Goal: Task Accomplishment & Management: Manage account settings

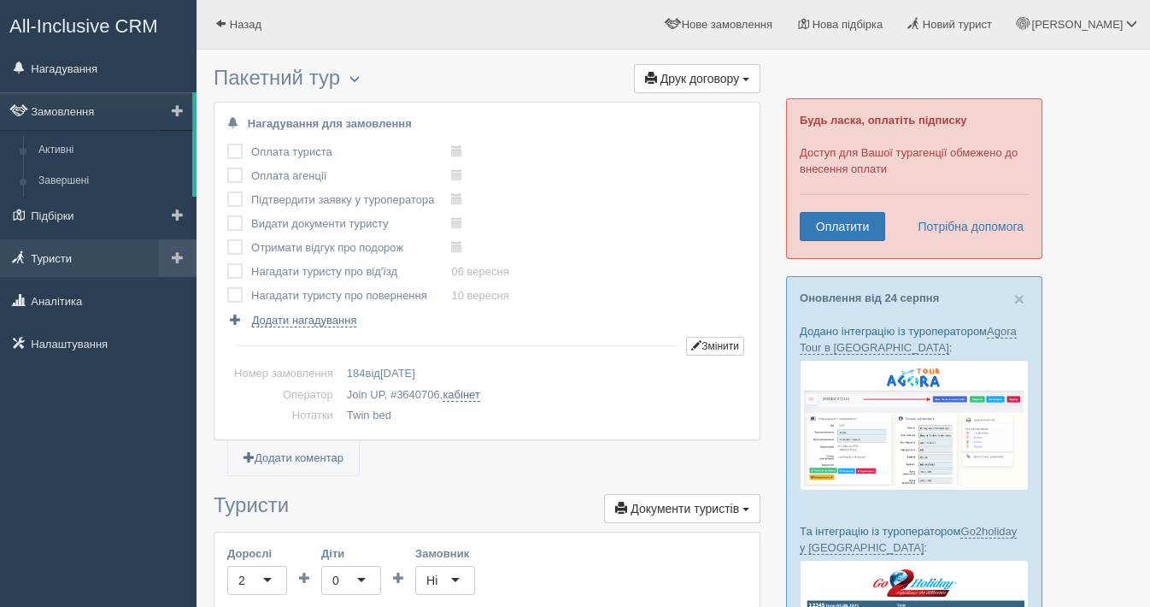
click at [65, 261] on link "Туристи" at bounding box center [98, 258] width 196 height 38
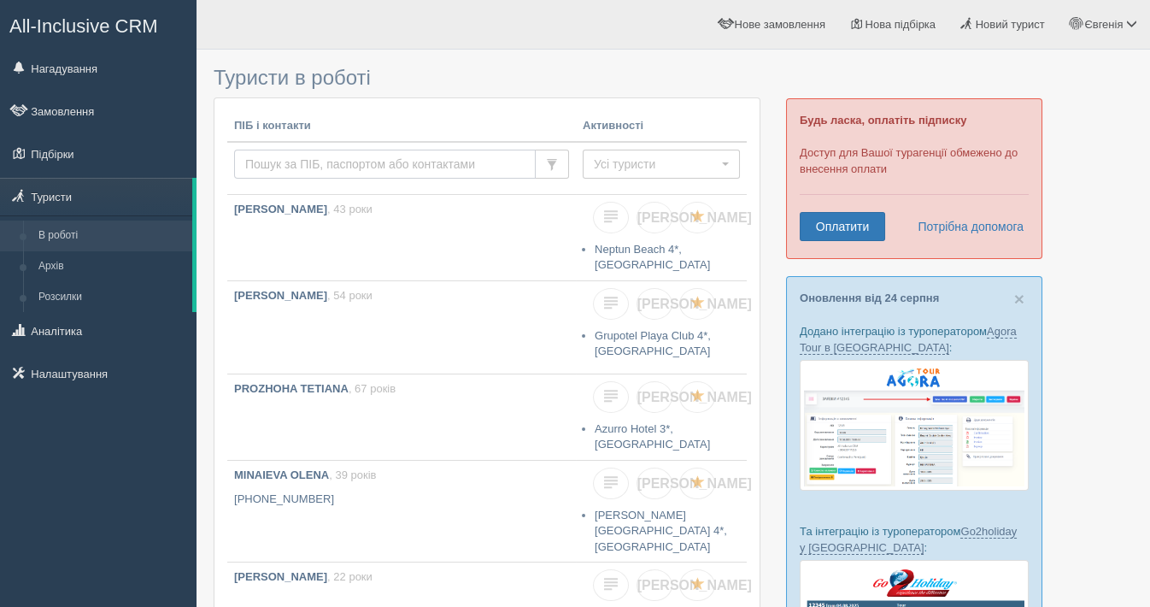
click at [274, 164] on input "text" at bounding box center [385, 163] width 302 height 29
type input "ш"
type input "ivan"
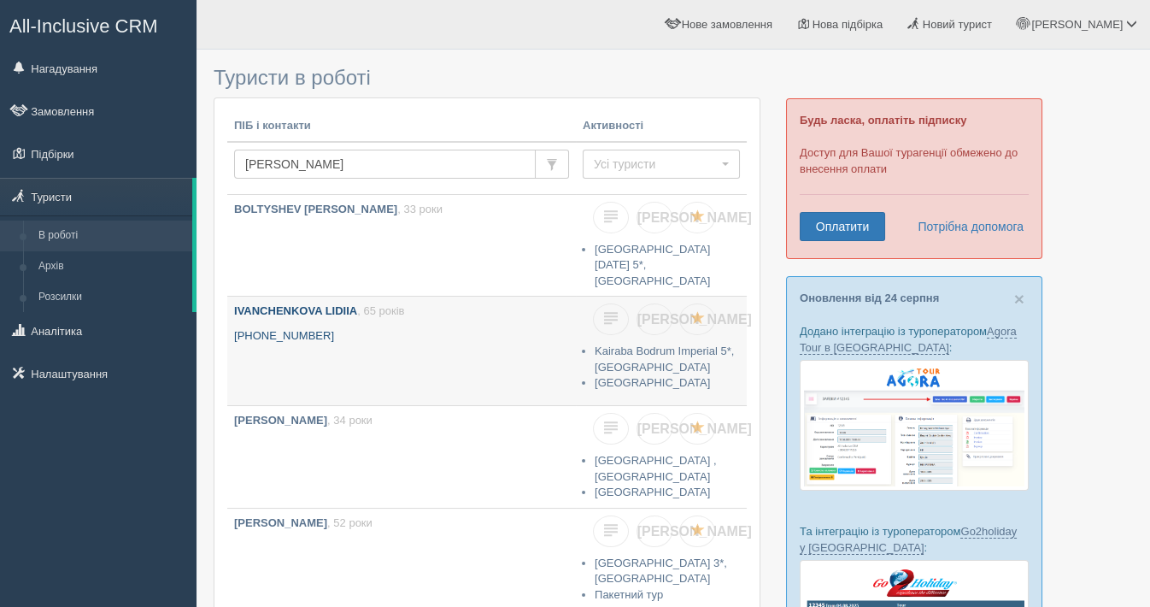
click at [276, 305] on b "IVANCHENKOVA LIDIIA" at bounding box center [295, 310] width 123 height 13
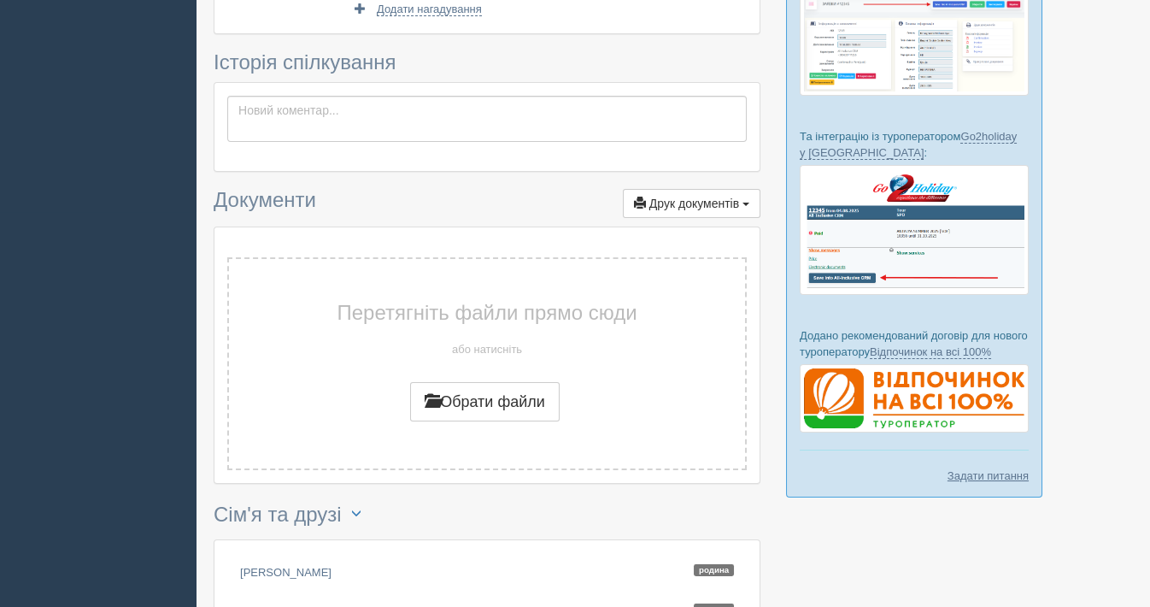
scroll to position [616, 0]
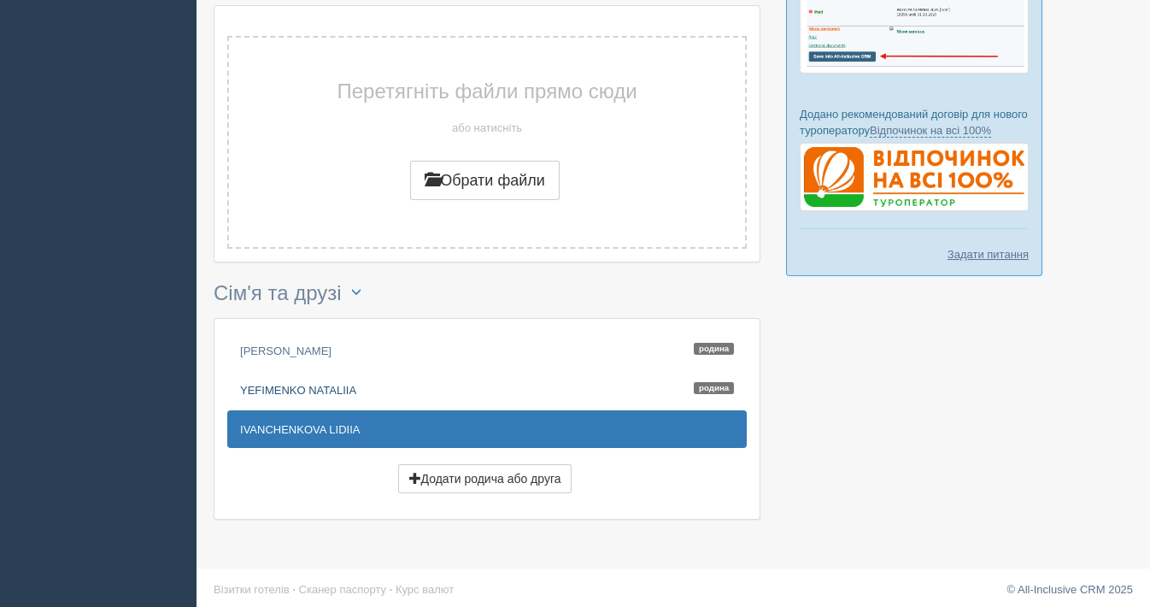
click at [309, 377] on link "YEFIMENKO NATALIIA Родина" at bounding box center [486, 390] width 519 height 38
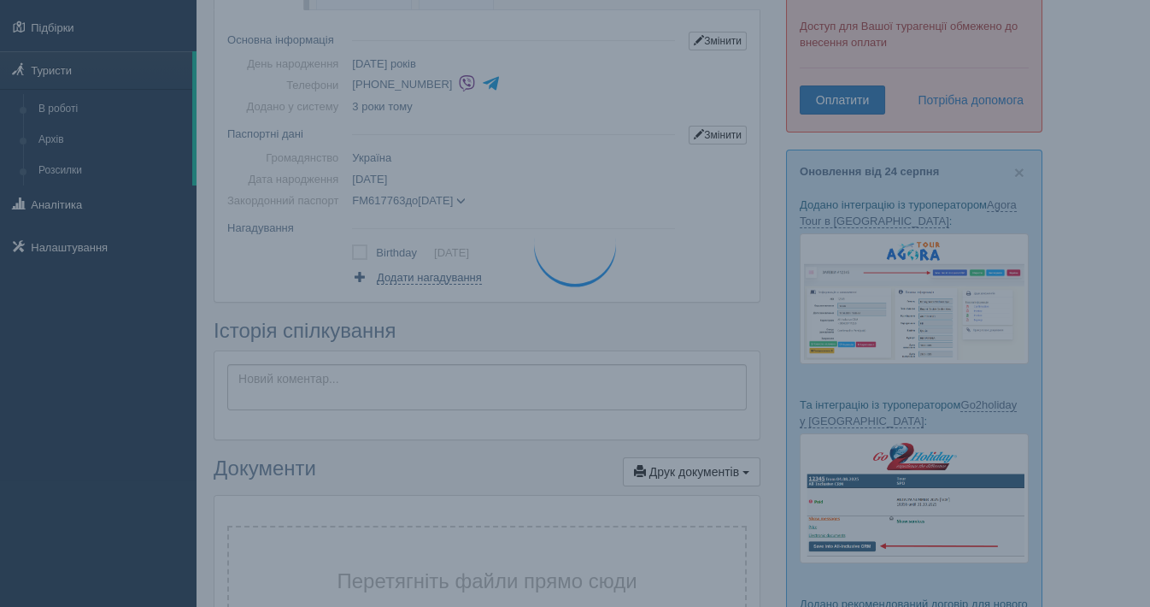
scroll to position [0, 0]
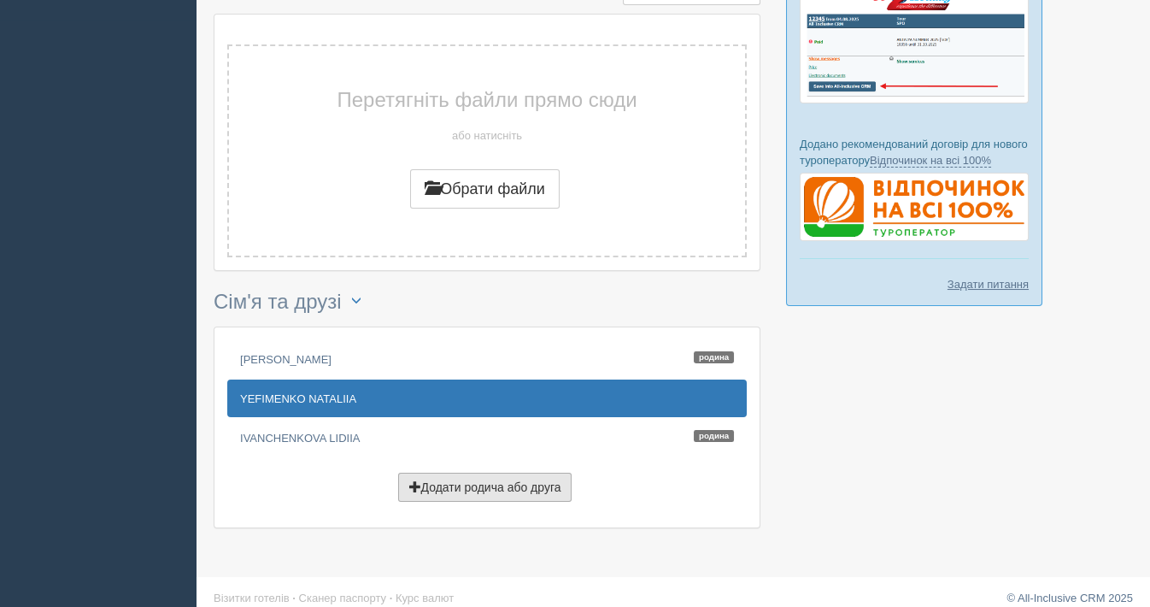
scroll to position [595, 0]
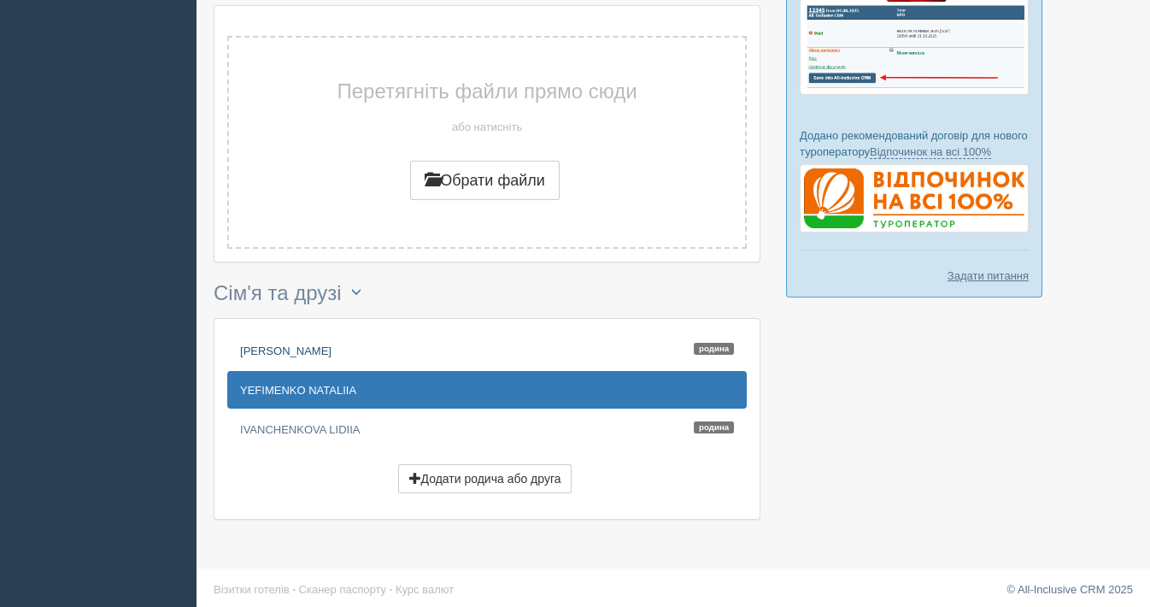
click at [335, 343] on link "YEFIMENKO VALERII Родина" at bounding box center [486, 350] width 519 height 38
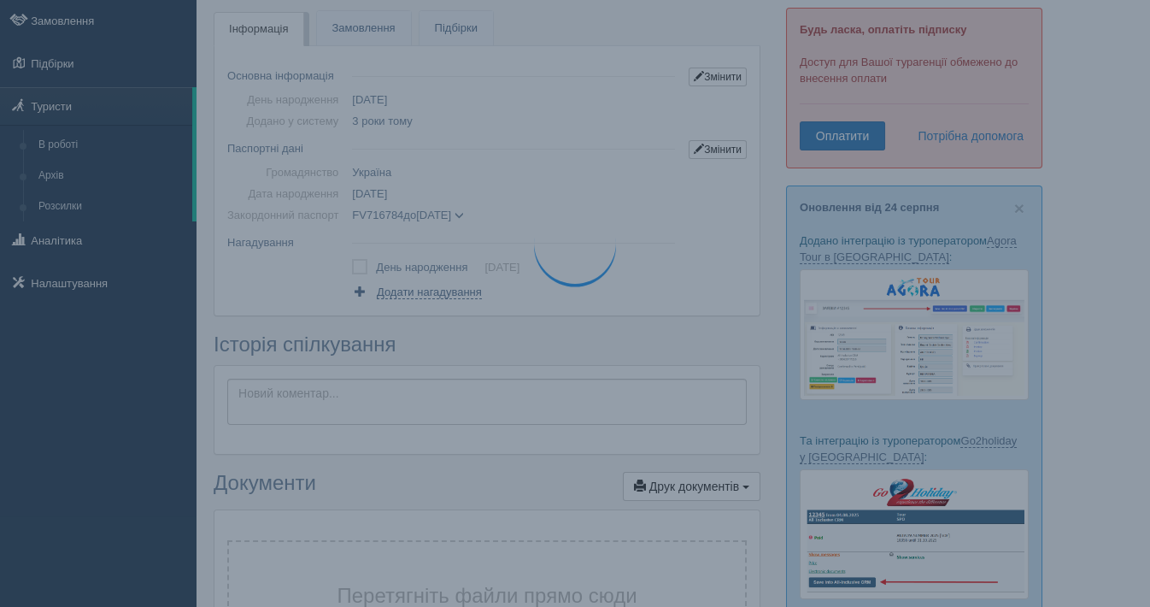
scroll to position [0, 0]
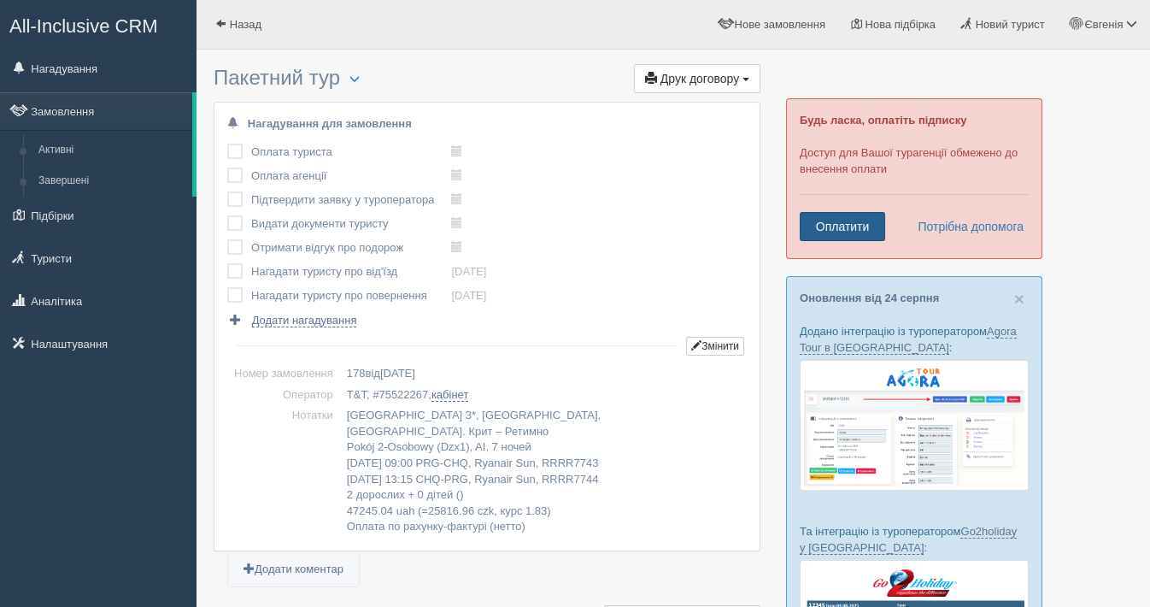
click at [860, 220] on link "Оплатити" at bounding box center [842, 226] width 85 height 29
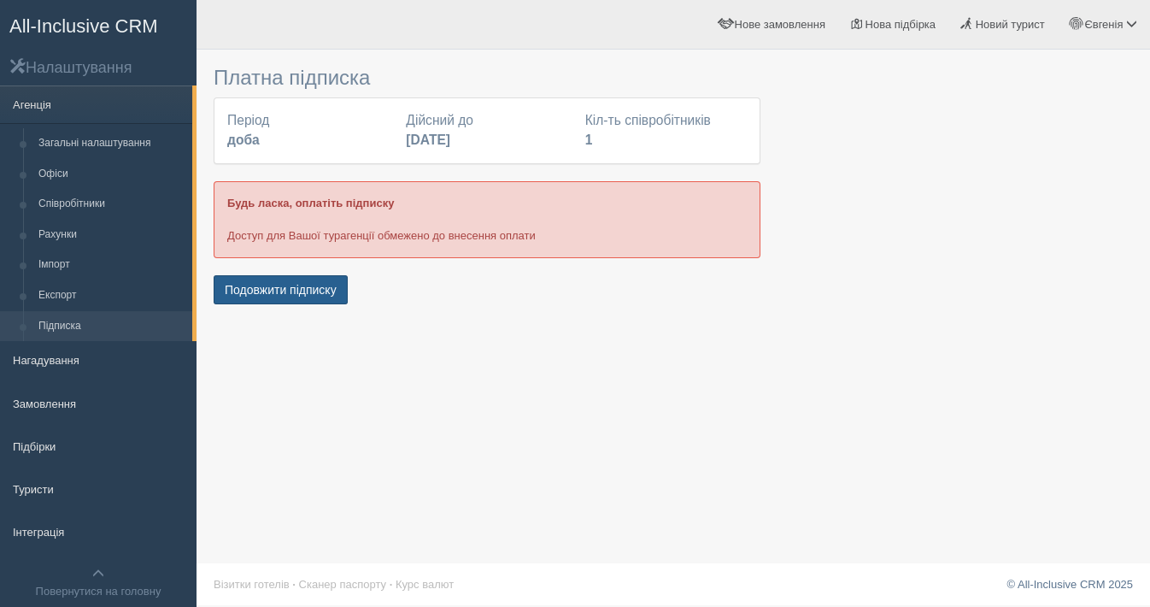
click at [257, 290] on button "Подовжити підписку" at bounding box center [281, 289] width 134 height 29
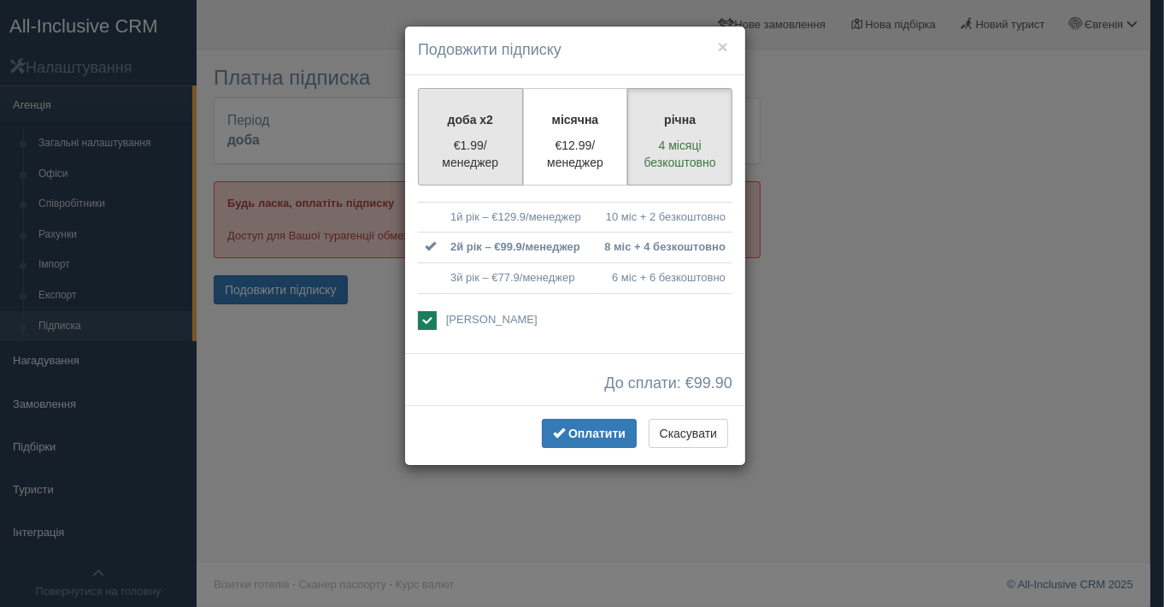
click at [489, 153] on p "€1.99/менеджер" at bounding box center [470, 154] width 83 height 34
radio input "true"
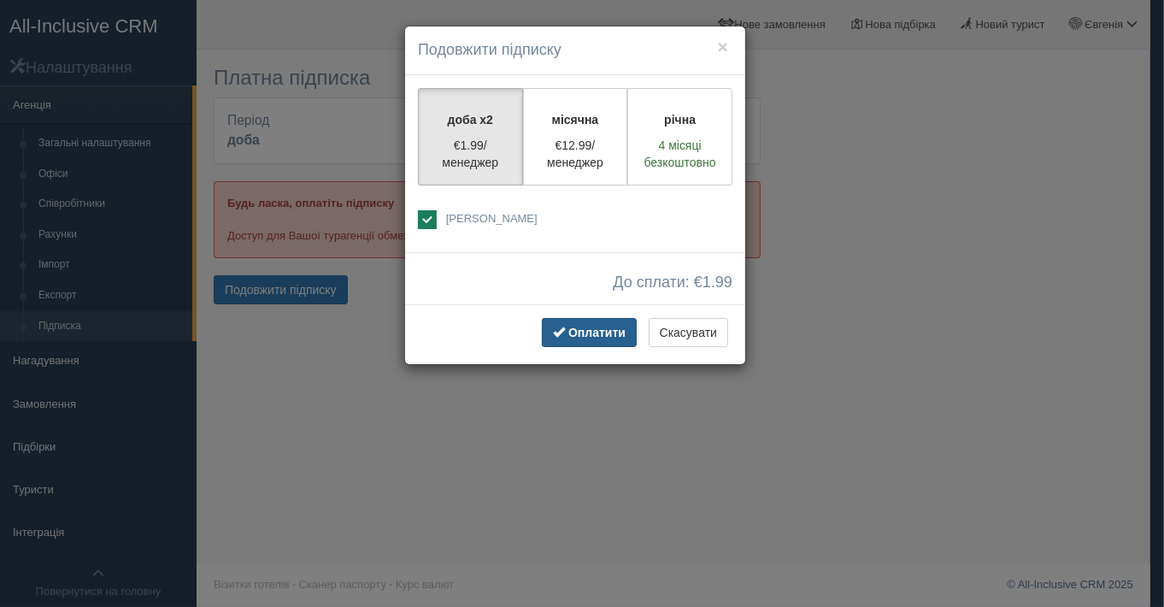
click at [610, 333] on span "Оплатити" at bounding box center [596, 332] width 57 height 14
